Goal: Navigation & Orientation: Find specific page/section

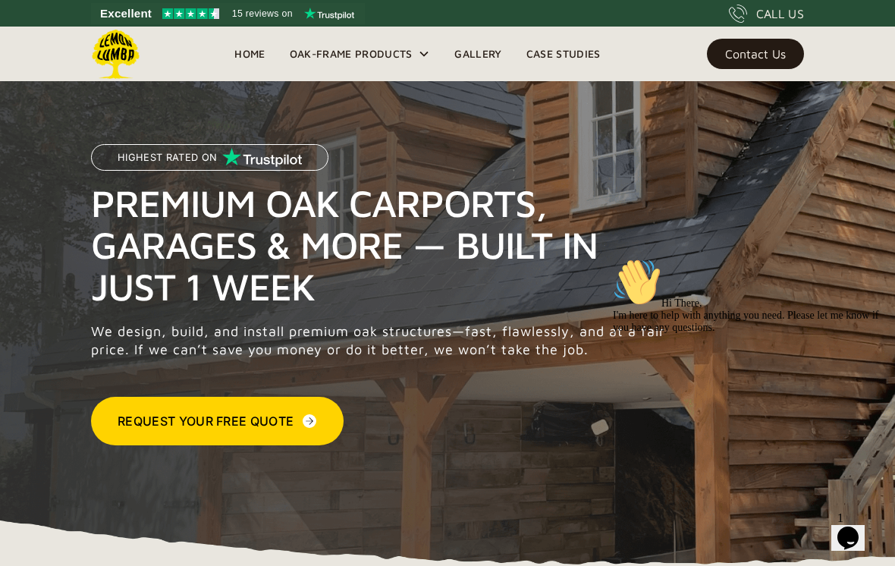
click at [260, 50] on link "Home" at bounding box center [249, 53] width 55 height 23
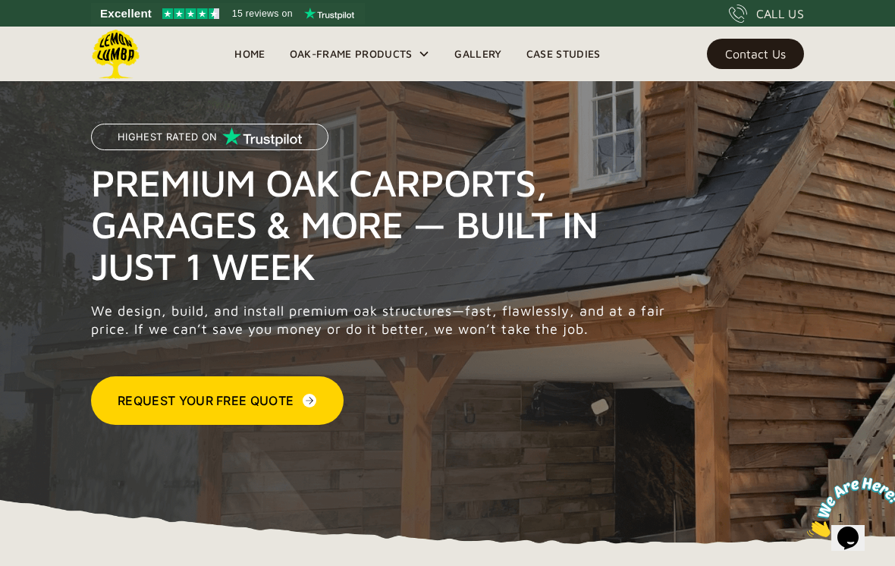
scroll to position [21, 0]
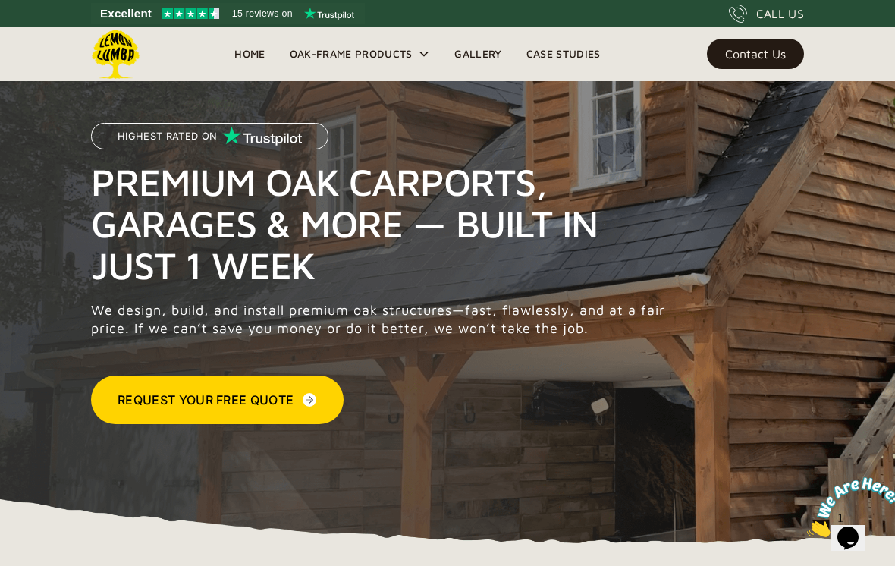
click at [485, 58] on link "Gallery" at bounding box center [477, 53] width 71 height 23
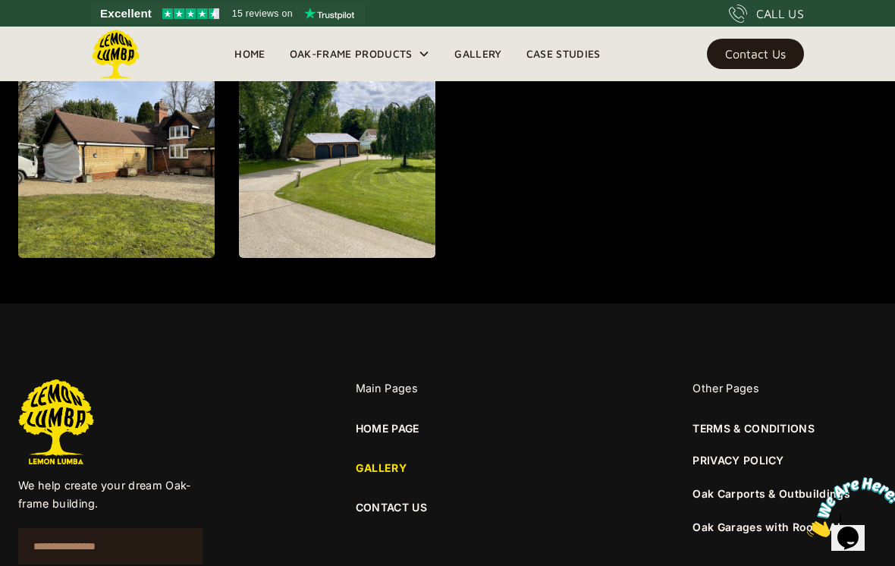
scroll to position [1719, 0]
click at [114, 537] on input "Email Form" at bounding box center [110, 547] width 184 height 36
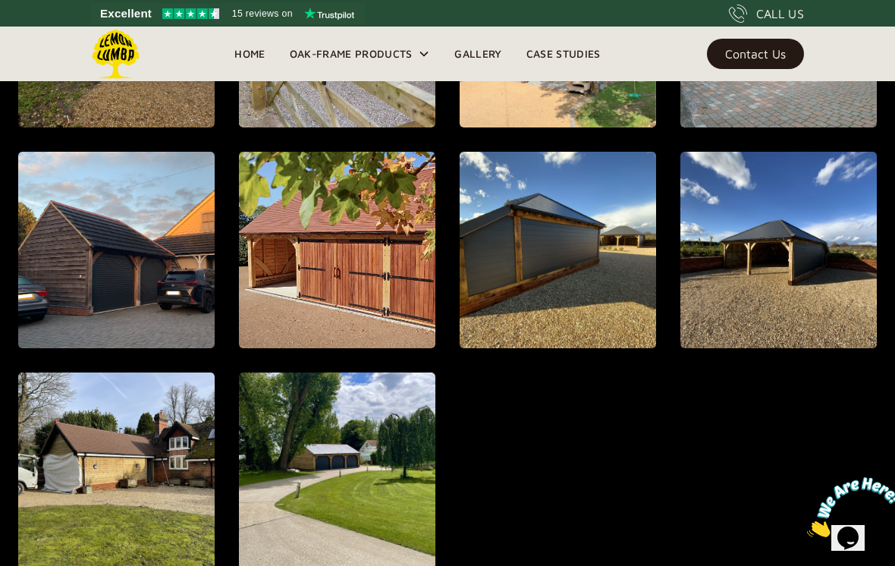
scroll to position [1365, 0]
